Goal: Check status: Check status

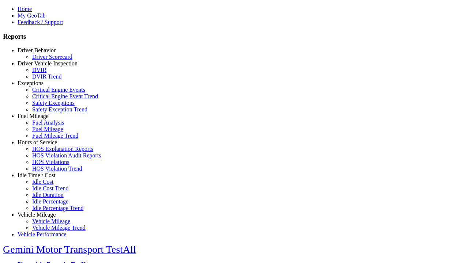
click at [42, 145] on link "Hours of Service" at bounding box center [37, 142] width 39 height 6
click at [47, 172] on link "HOS Violation Trend" at bounding box center [57, 168] width 50 height 6
select select "**********"
type input "**********"
